Goal: Task Accomplishment & Management: Use online tool/utility

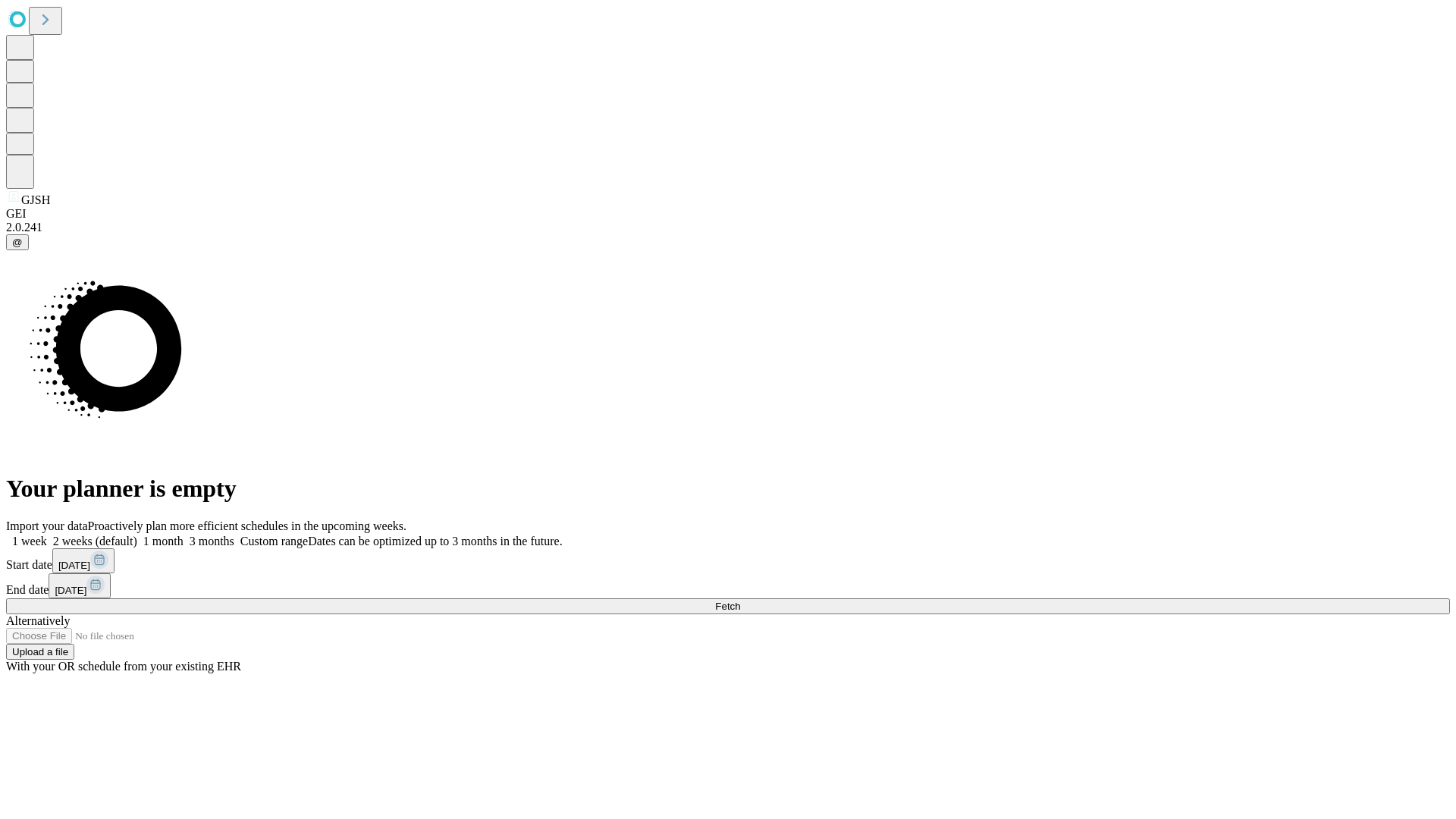
click at [740, 600] on span "Fetch" at bounding box center [727, 606] width 25 height 12
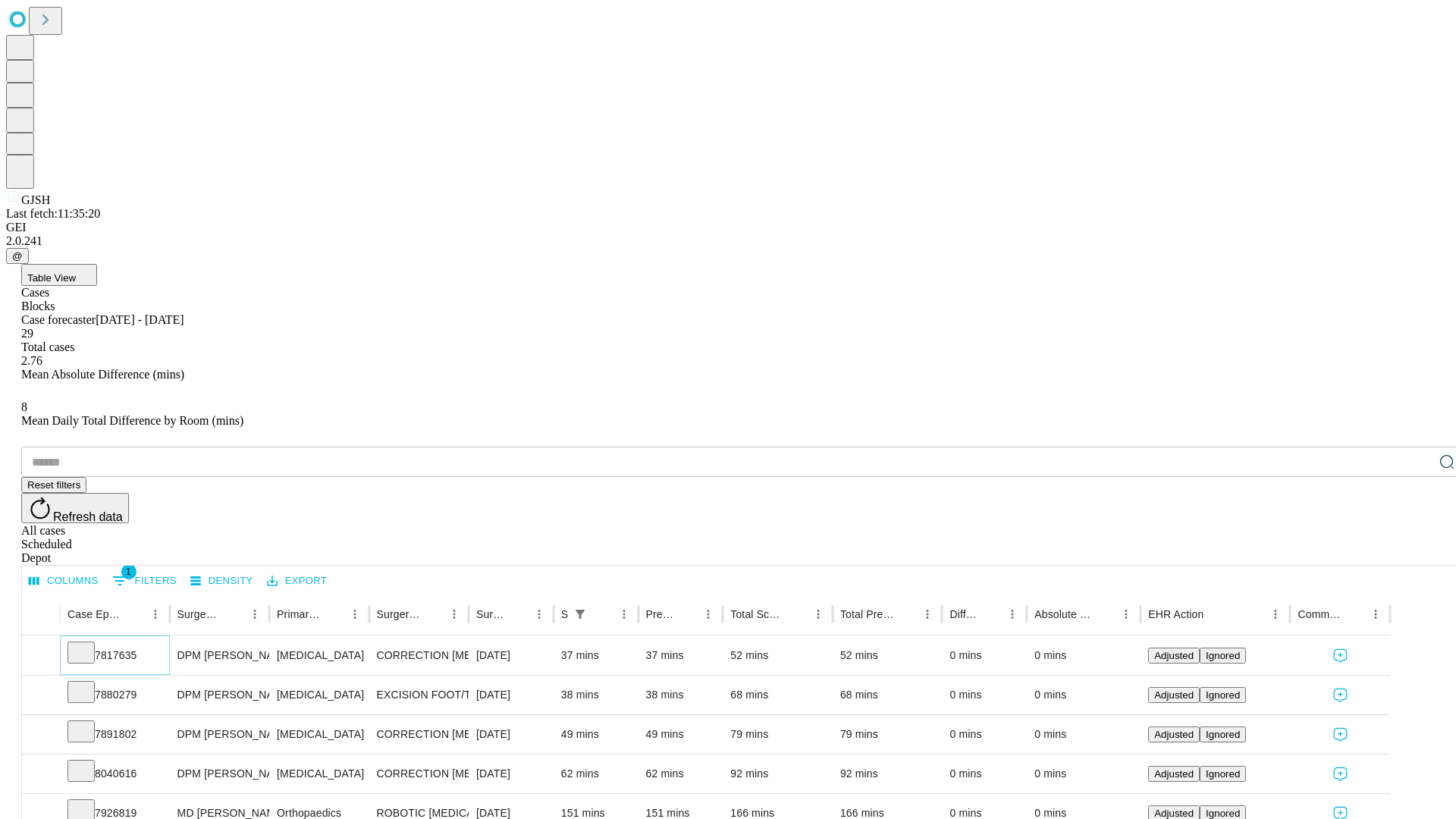
click at [89, 644] on icon at bounding box center [80, 651] width 15 height 15
